Goal: Task Accomplishment & Management: Manage account settings

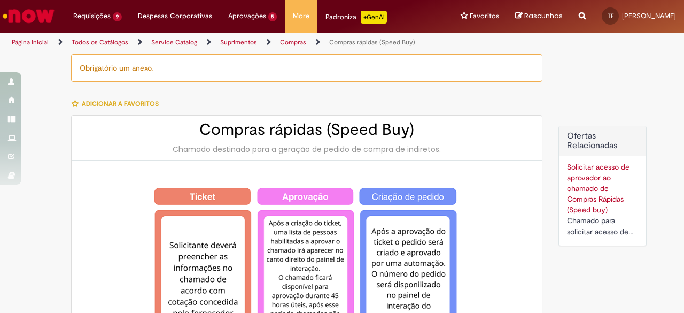
click at [32, 17] on img "Ir para a Homepage" at bounding box center [28, 15] width 55 height 21
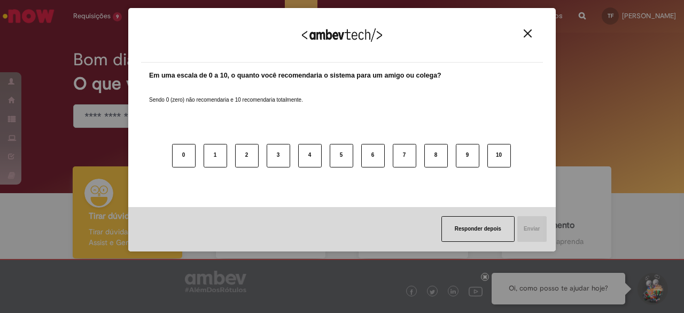
click at [532, 41] on div "Agradecemos seu feedback!" at bounding box center [342, 42] width 402 height 42
click at [529, 34] on img "Close" at bounding box center [528, 33] width 8 height 8
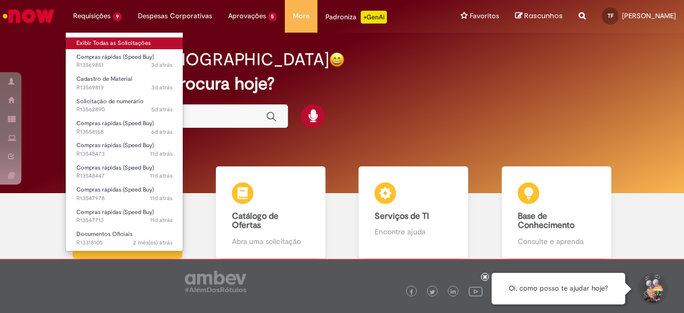
click at [98, 42] on link "Exibir Todas as Solicitações" at bounding box center [125, 43] width 118 height 12
